Goal: Task Accomplishment & Management: Check status

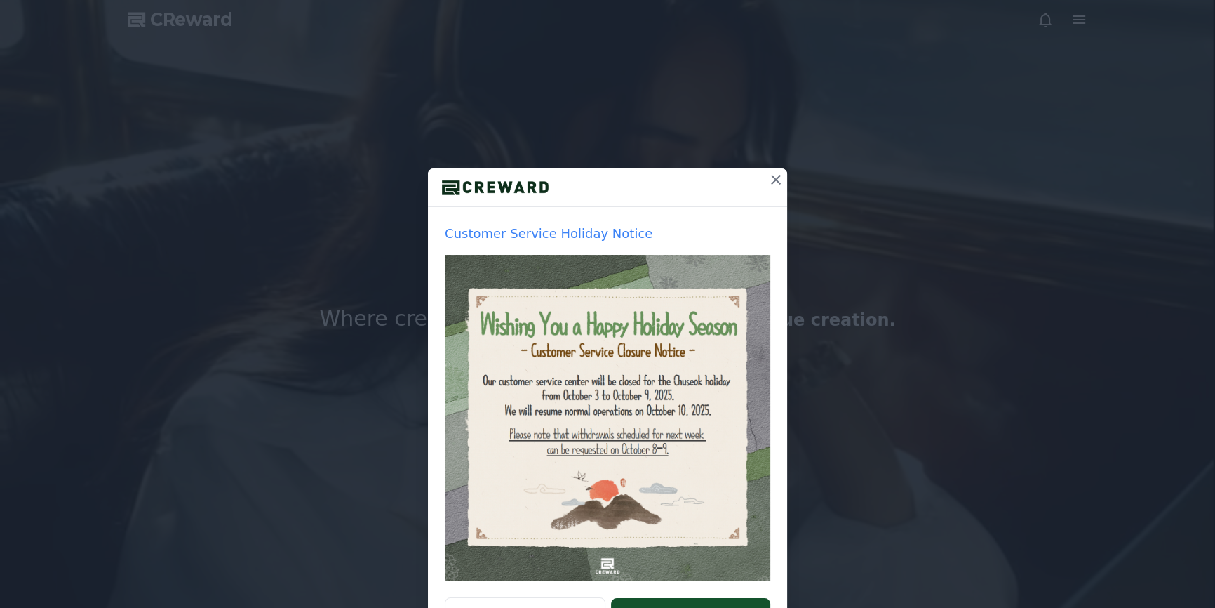
click at [767, 178] on icon at bounding box center [775, 179] width 17 height 17
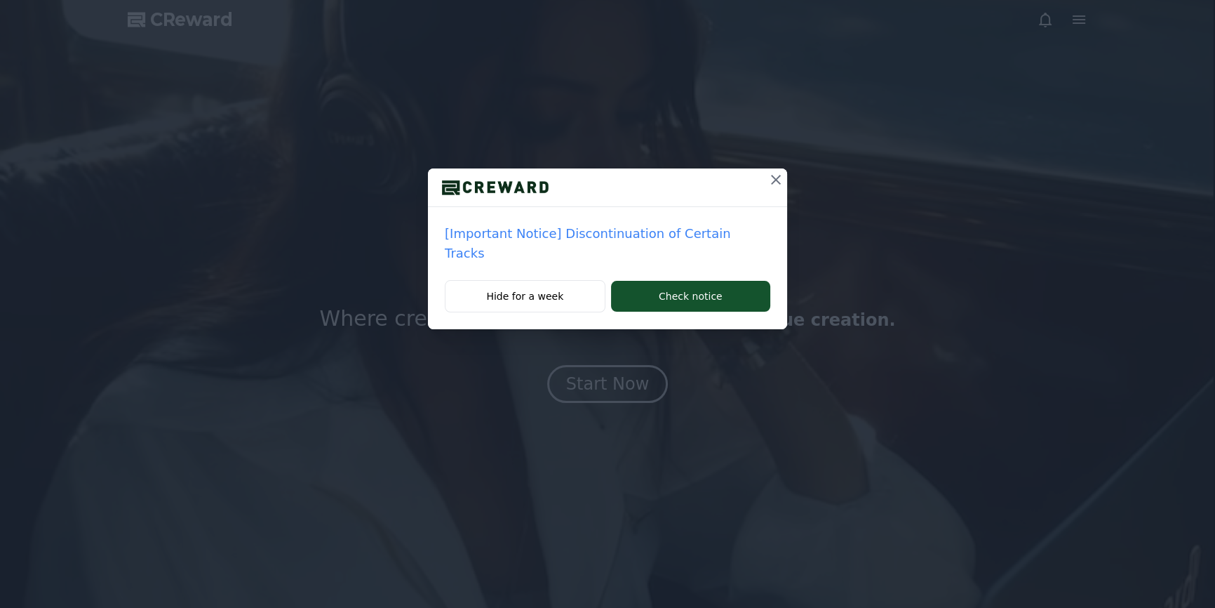
click at [766, 178] on button at bounding box center [776, 179] width 22 height 22
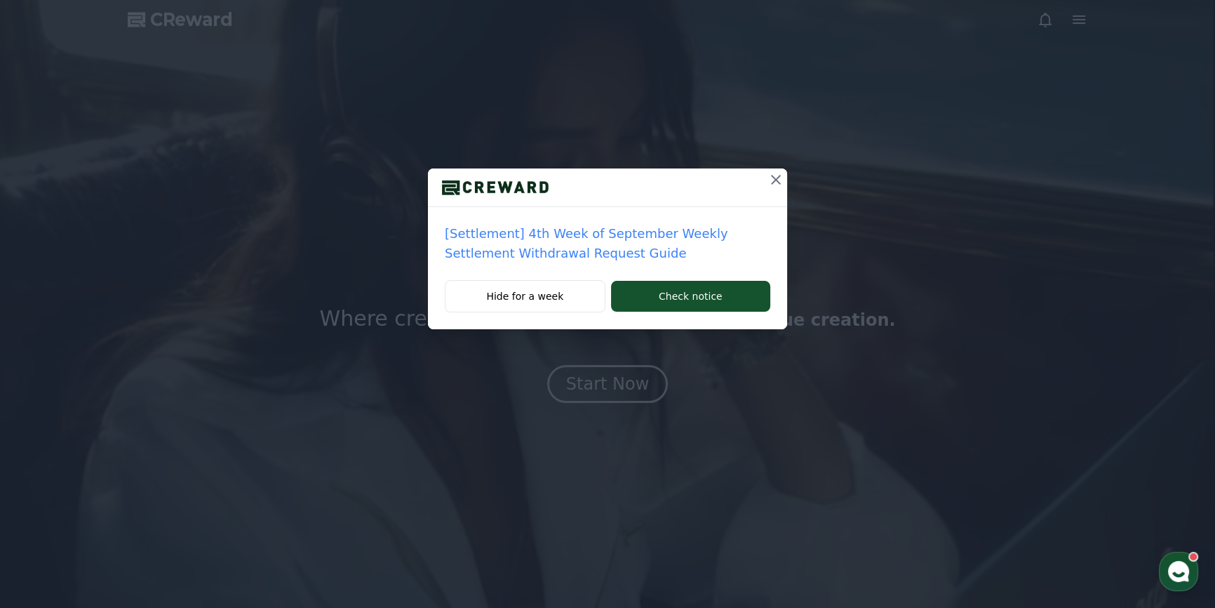
click at [766, 178] on button at bounding box center [776, 179] width 22 height 22
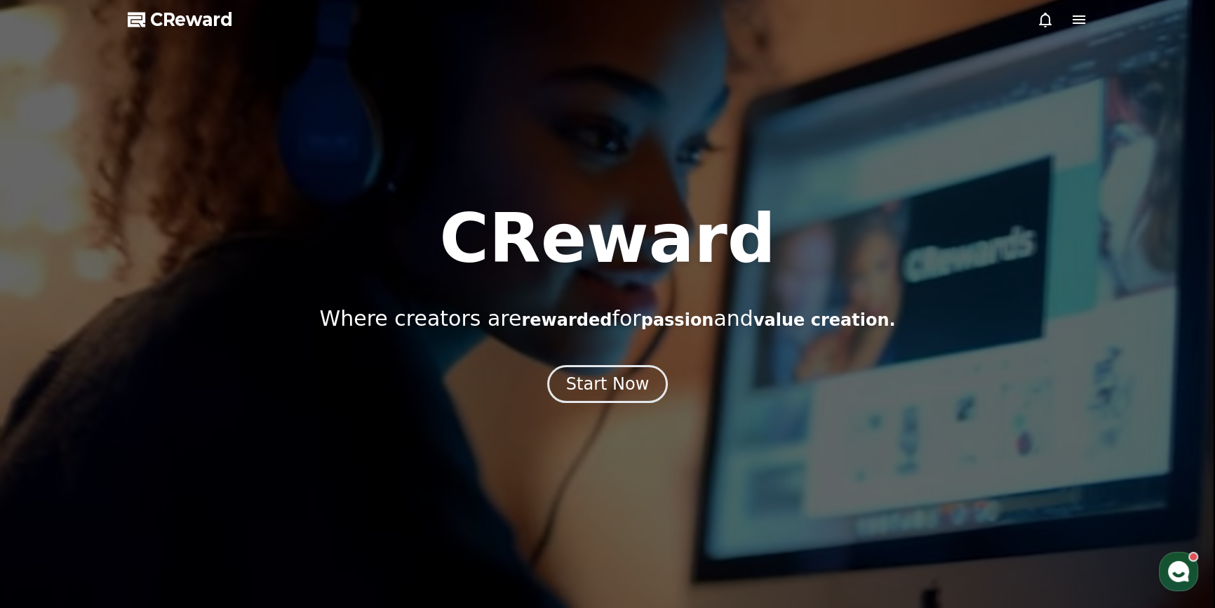
click at [766, 178] on div at bounding box center [607, 304] width 1215 height 608
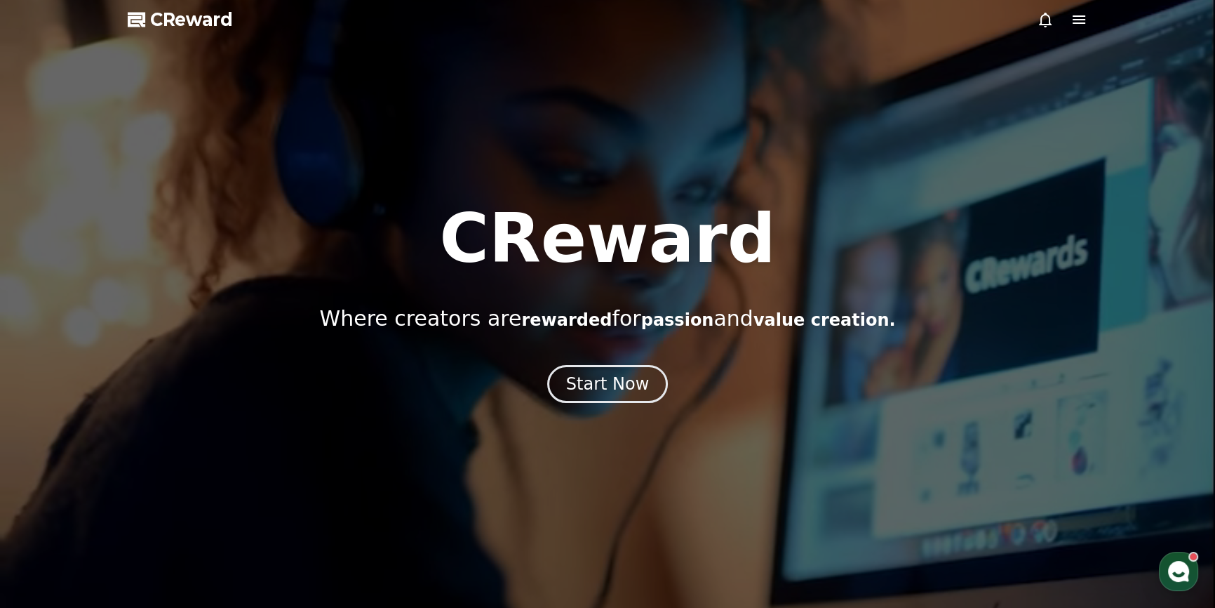
click at [1044, 20] on icon at bounding box center [1045, 19] width 17 height 17
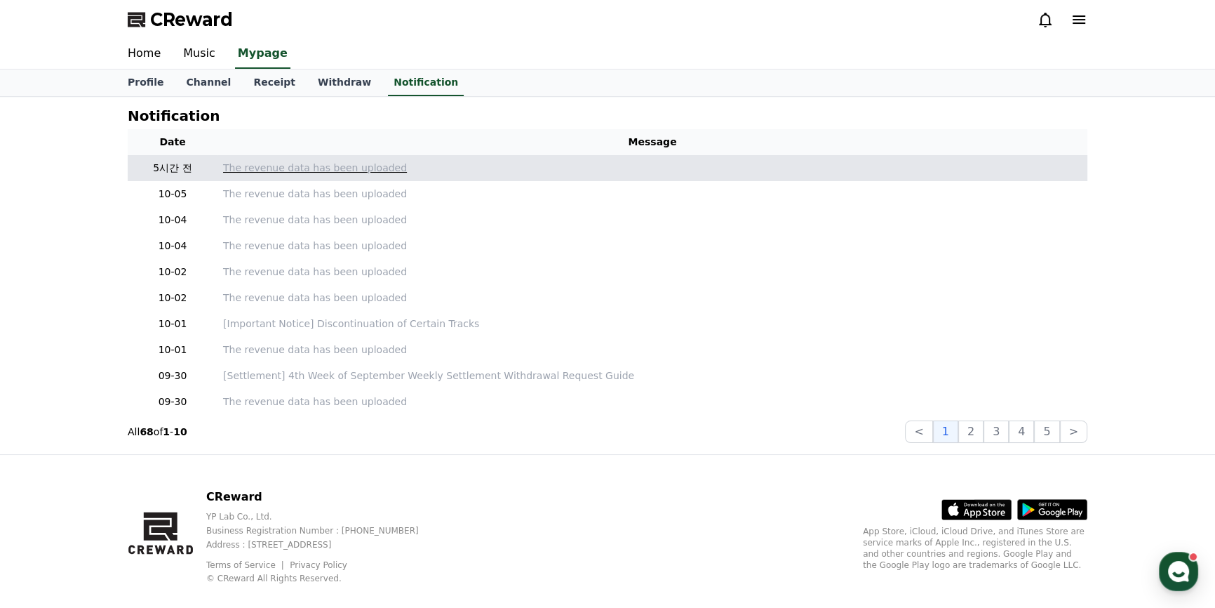
click at [289, 170] on p "The revenue data has been uploaded" at bounding box center [652, 168] width 859 height 15
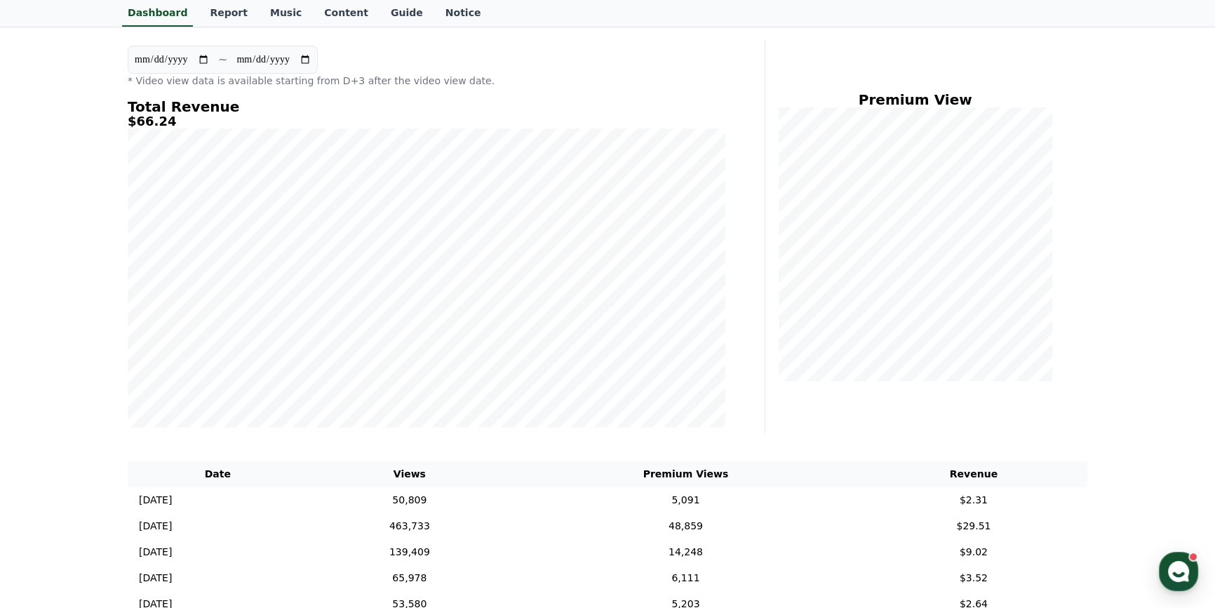
scroll to position [191, 0]
